Goal: Find specific fact

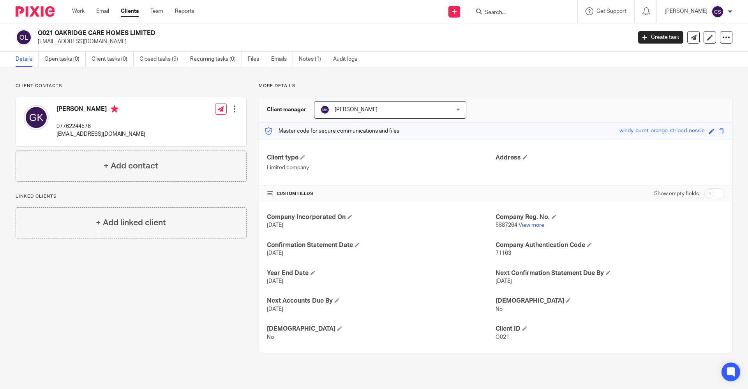
click at [484, 10] on input "Search" at bounding box center [519, 12] width 70 height 7
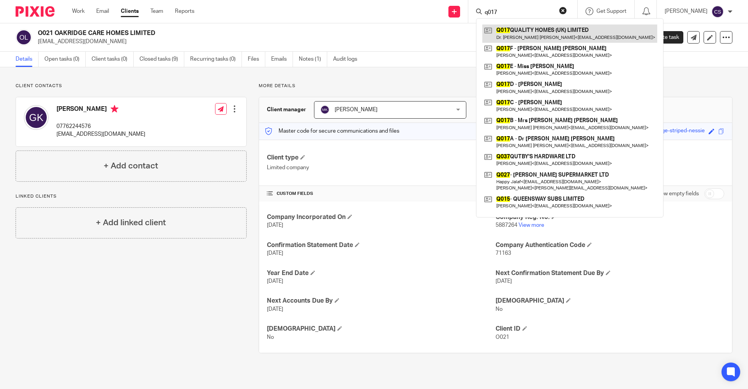
type input "q017"
click at [532, 38] on link at bounding box center [569, 34] width 175 height 18
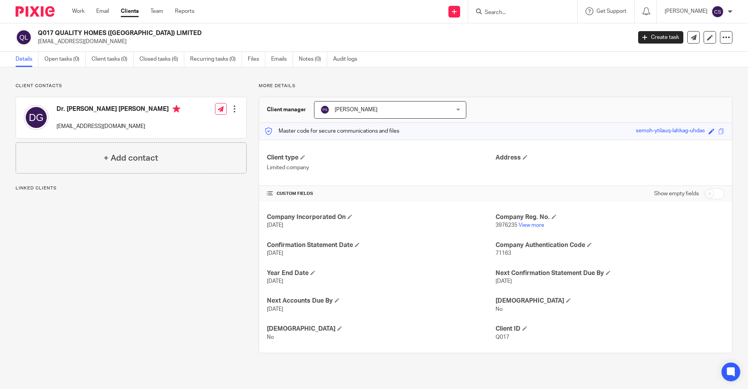
click at [484, 14] on input "Search" at bounding box center [519, 12] width 70 height 7
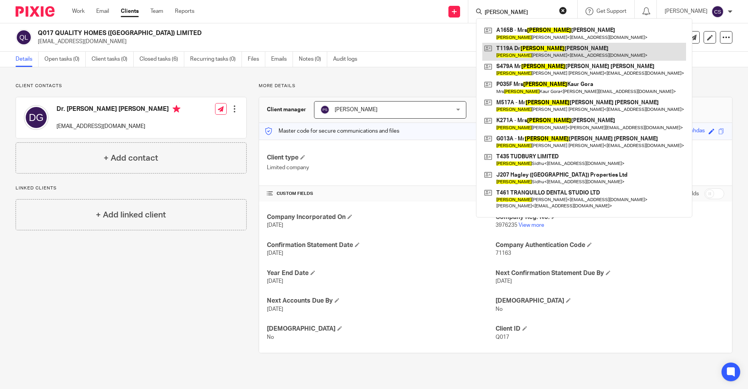
type input "kuldip"
click at [503, 56] on link at bounding box center [584, 52] width 204 height 18
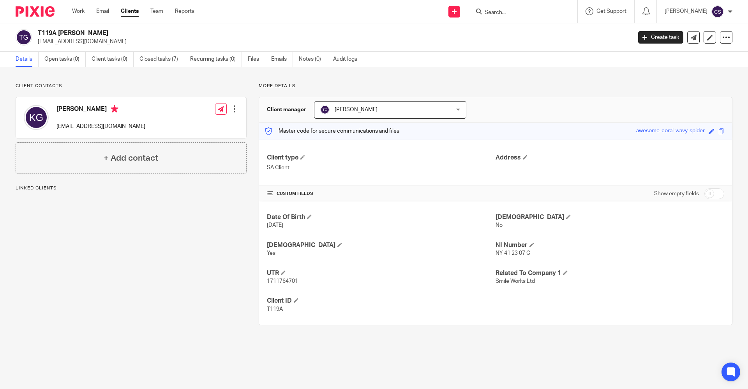
click at [484, 12] on input "Search" at bounding box center [519, 12] width 70 height 7
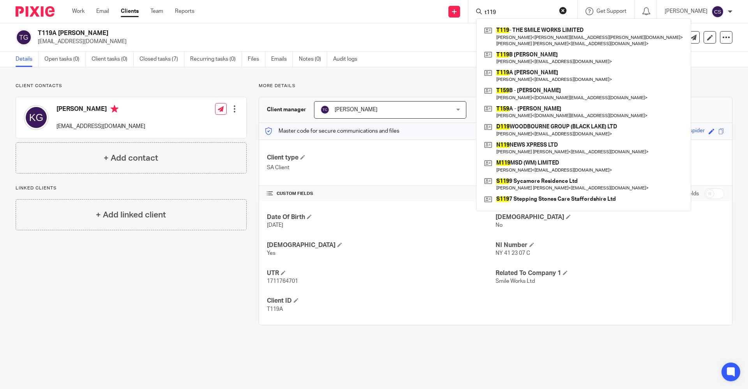
type input "t119"
click at [559, 11] on button "reset" at bounding box center [563, 11] width 8 height 8
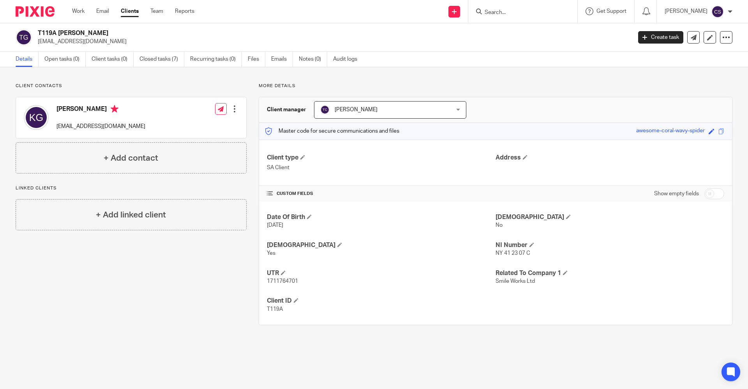
drag, startPoint x: 102, startPoint y: 42, endPoint x: 36, endPoint y: 42, distance: 66.2
click at [36, 42] on div "T119A [PERSON_NAME] [EMAIL_ADDRESS][DOMAIN_NAME]" at bounding box center [321, 37] width 610 height 16
copy p "[EMAIL_ADDRESS][DOMAIN_NAME]"
click at [484, 13] on input "Search" at bounding box center [519, 12] width 70 height 7
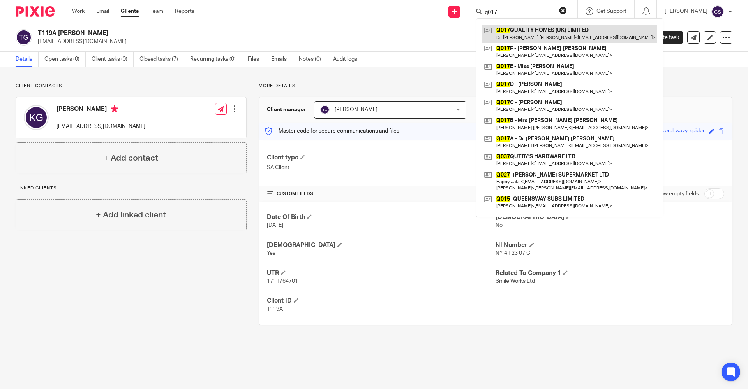
type input "q017"
click at [527, 29] on link at bounding box center [569, 34] width 175 height 18
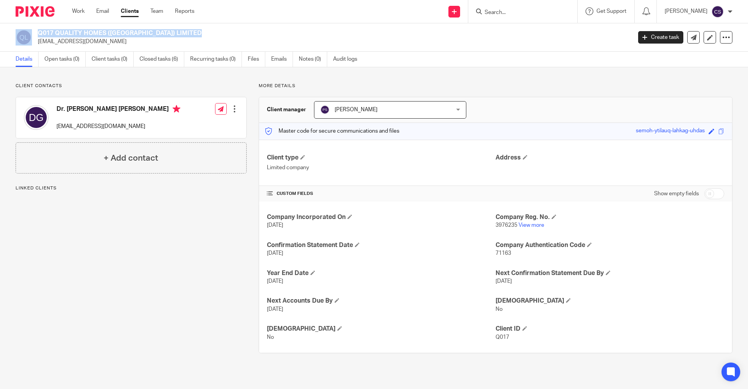
drag, startPoint x: 147, startPoint y: 32, endPoint x: 33, endPoint y: 30, distance: 113.3
click at [33, 30] on div "Q017 QUALITY HOMES (UK) LIMITED ssg@qualityhomesuk.com" at bounding box center [321, 37] width 610 height 16
copy div "Q017 QUALITY HOMES (UK) LIMITED"
click at [156, 32] on h2 "Q017 QUALITY HOMES (UK) LIMITED" at bounding box center [273, 33] width 471 height 8
drag, startPoint x: 146, startPoint y: 33, endPoint x: 39, endPoint y: 33, distance: 107.5
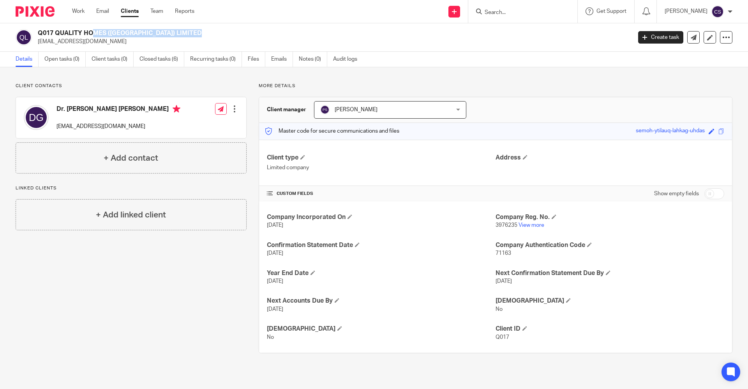
click at [39, 33] on h2 "Q017 QUALITY HOMES (UK) LIMITED" at bounding box center [273, 33] width 471 height 8
copy h2 "Q017 QUALITY HOMES (UK) LIMITED"
